Goal: Browse casually: Explore the website without a specific task or goal

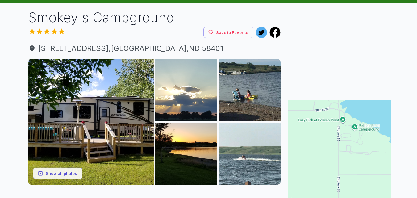
scroll to position [33, 0]
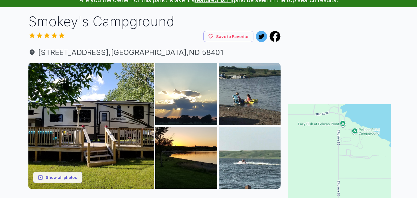
click at [65, 176] on button "Show all photos" at bounding box center [57, 177] width 49 height 11
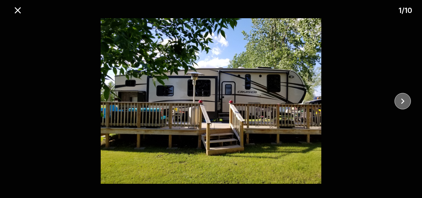
click at [404, 101] on icon "close" at bounding box center [402, 101] width 11 height 11
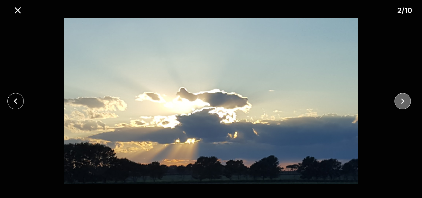
click at [404, 101] on icon "close" at bounding box center [402, 101] width 11 height 11
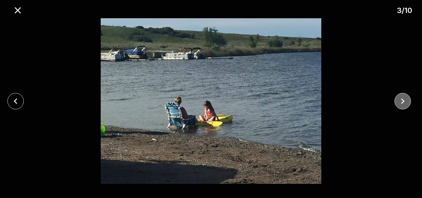
click at [404, 101] on icon "close" at bounding box center [402, 101] width 11 height 11
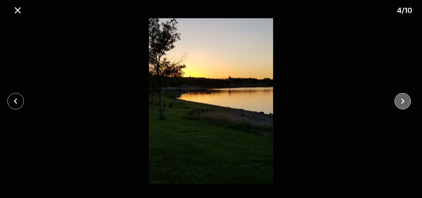
click at [404, 101] on icon "close" at bounding box center [402, 101] width 11 height 11
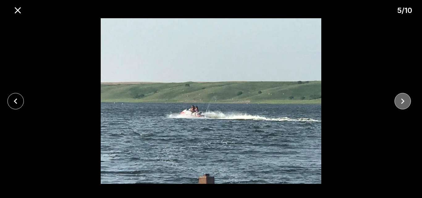
click at [404, 101] on icon "close" at bounding box center [402, 101] width 11 height 11
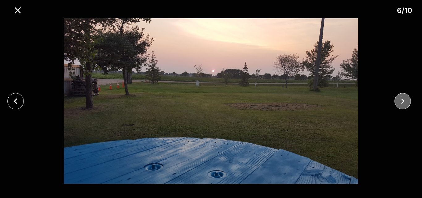
click at [404, 101] on icon "close" at bounding box center [402, 101] width 11 height 11
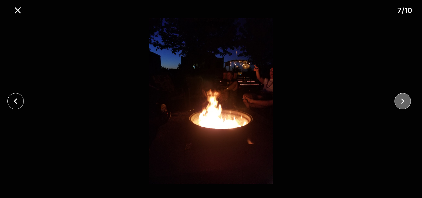
click at [404, 101] on icon "close" at bounding box center [402, 101] width 11 height 11
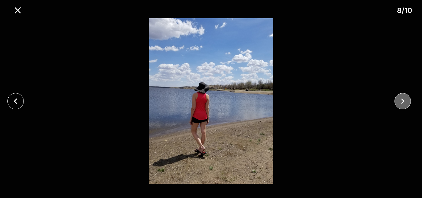
click at [404, 101] on icon "close" at bounding box center [402, 101] width 11 height 11
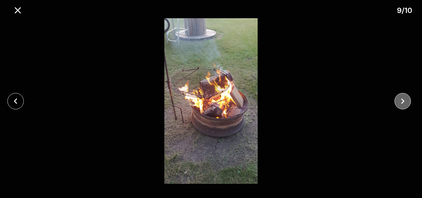
click at [404, 101] on icon "close" at bounding box center [402, 101] width 11 height 11
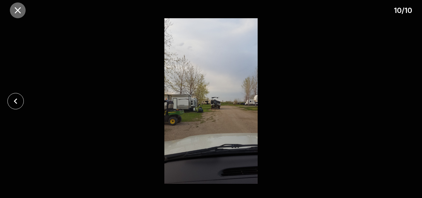
click at [18, 10] on icon "close" at bounding box center [18, 10] width 6 height 6
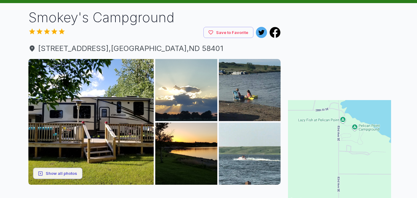
scroll to position [0, 0]
